Goal: Information Seeking & Learning: Learn about a topic

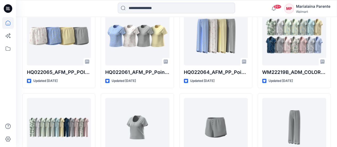
scroll to position [159, 0]
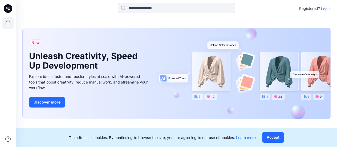
click at [328, 11] on p "Login" at bounding box center [326, 9] width 10 height 6
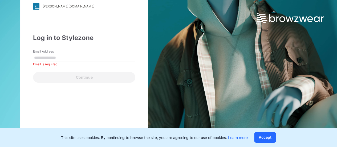
click at [135, 47] on div "Log in to Stylezone Email Address Email is required Continue" at bounding box center [84, 58] width 102 height 50
click at [123, 62] on input "Email Address" at bounding box center [84, 58] width 102 height 8
click at [111, 58] on input "Email Address" at bounding box center [84, 58] width 102 height 8
type input "*"
type input "**********"
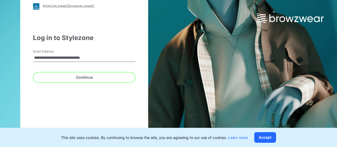
click at [33, 72] on button "Continue" at bounding box center [84, 77] width 102 height 11
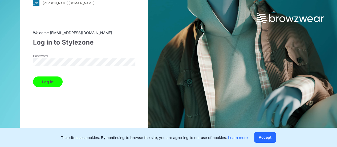
click at [33, 76] on button "Log in" at bounding box center [48, 81] width 30 height 11
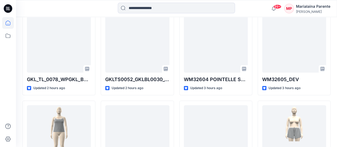
scroll to position [167, 0]
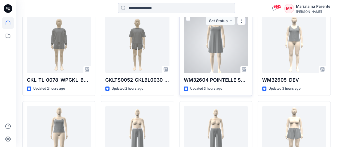
click at [198, 47] on div at bounding box center [216, 43] width 64 height 59
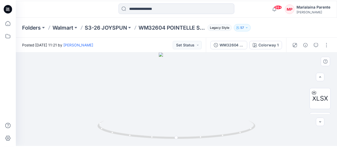
scroll to position [68, 0]
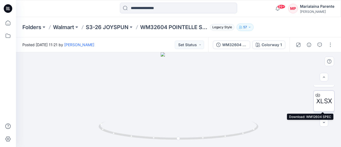
click at [329, 100] on span "XLSX" at bounding box center [324, 101] width 16 height 10
drag, startPoint x: 203, startPoint y: 84, endPoint x: 137, endPoint y: 90, distance: 66.0
click at [137, 90] on div at bounding box center [178, 99] width 325 height 95
click at [119, 29] on p "S3-26 JOYSPUN" at bounding box center [107, 26] width 43 height 7
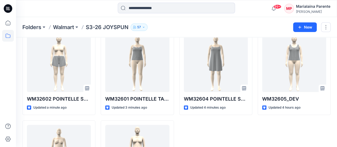
scroll to position [30, 0]
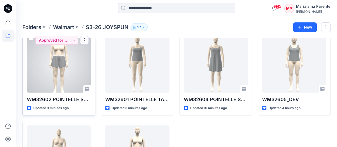
click at [74, 79] on div at bounding box center [59, 63] width 64 height 59
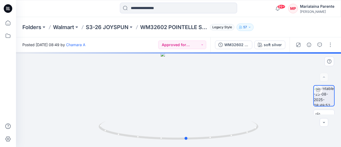
drag, startPoint x: 170, startPoint y: 99, endPoint x: 178, endPoint y: 107, distance: 11.5
click at [178, 107] on div at bounding box center [178, 99] width 325 height 95
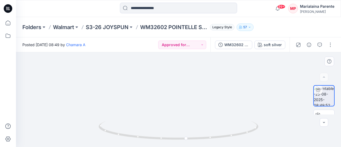
drag, startPoint x: 217, startPoint y: 87, endPoint x: 214, endPoint y: 82, distance: 5.4
click at [118, 24] on p "S3-26 JOYSPUN" at bounding box center [107, 26] width 43 height 7
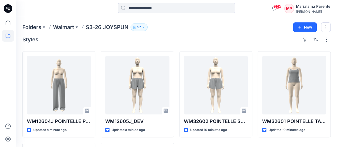
scroll to position [8, 0]
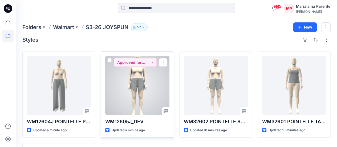
click at [133, 90] on div at bounding box center [137, 85] width 64 height 59
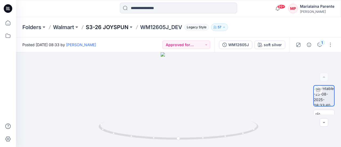
click at [114, 26] on p "S3-26 JOYSPUN" at bounding box center [107, 26] width 43 height 7
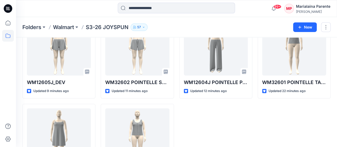
scroll to position [54, 0]
